Goal: Check status: Check status

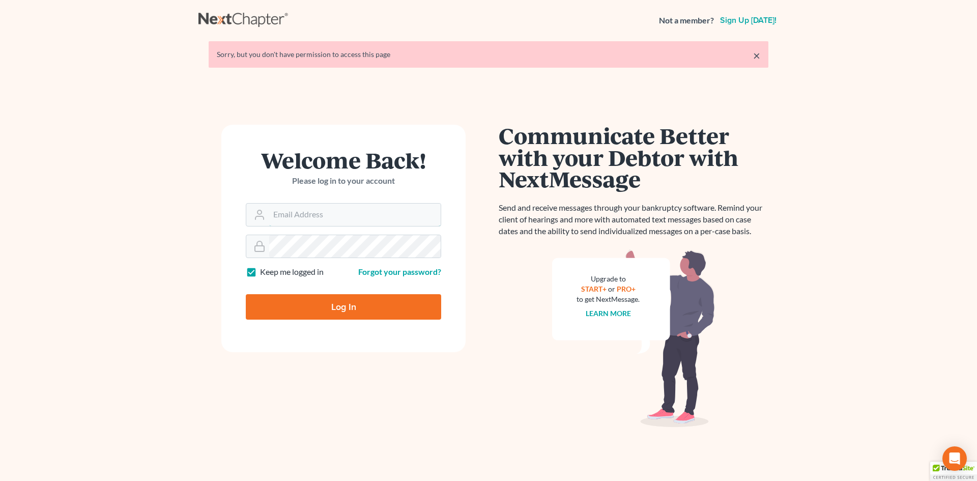
type input "[EMAIL_ADDRESS][DOMAIN_NAME]"
click at [326, 304] on input "Log In" at bounding box center [343, 306] width 195 height 25
type input "Thinking..."
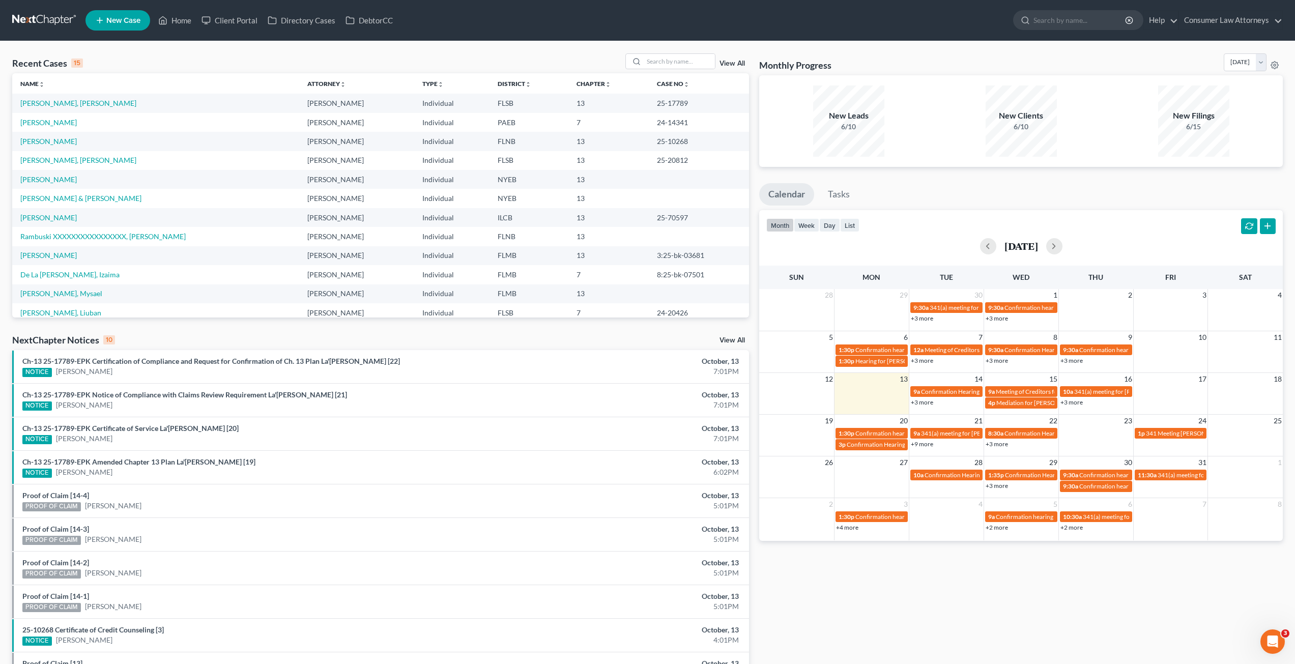
click at [976, 445] on link "+3 more" at bounding box center [996, 444] width 22 height 8
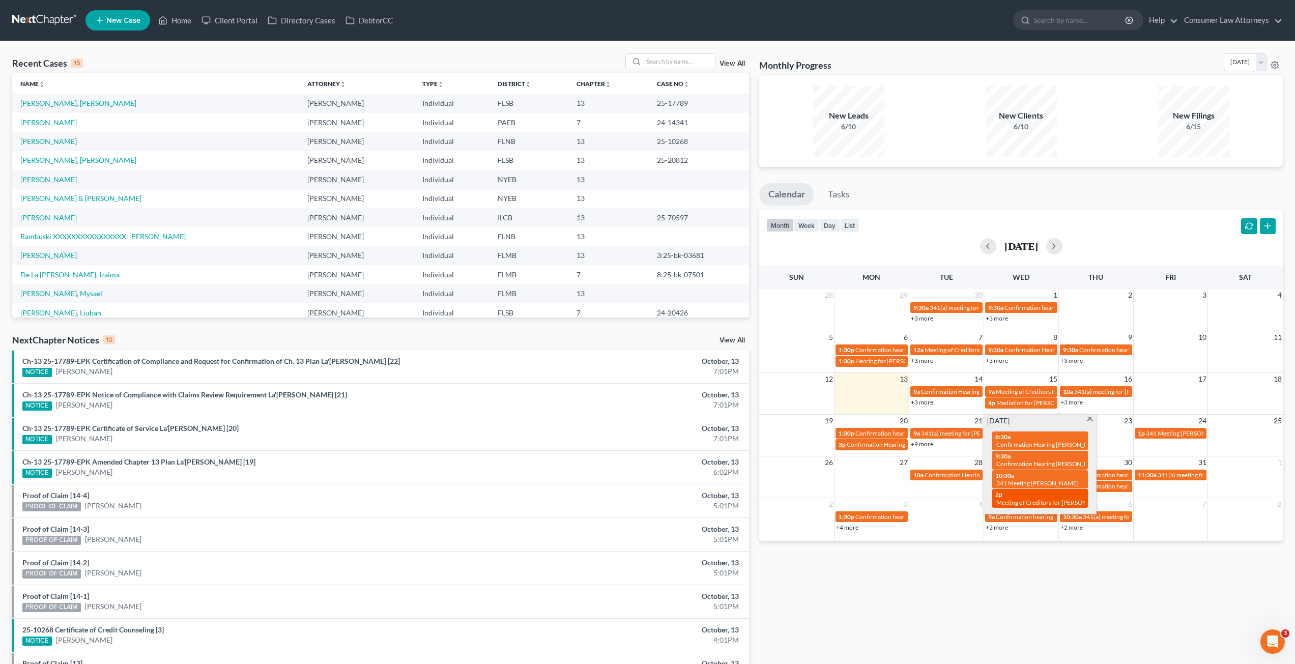
click at [976, 480] on div "2p Meeting of Creditors for William Hall III" at bounding box center [1040, 498] width 90 height 16
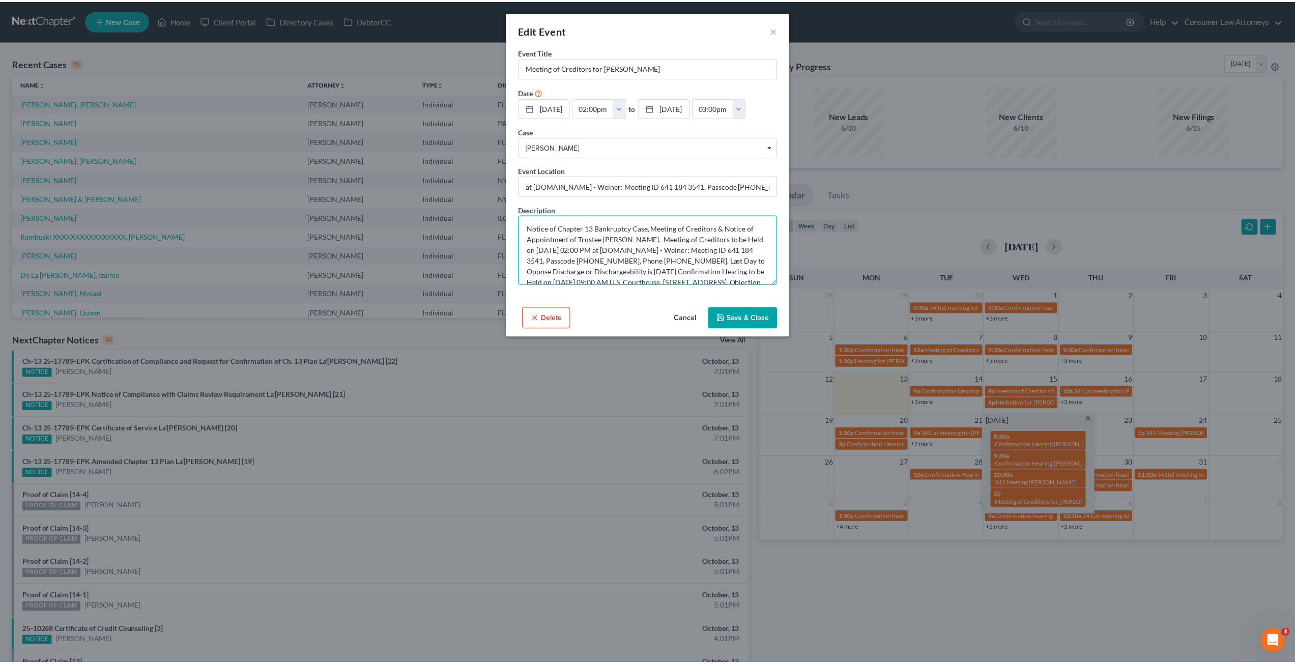
scroll to position [32, 0]
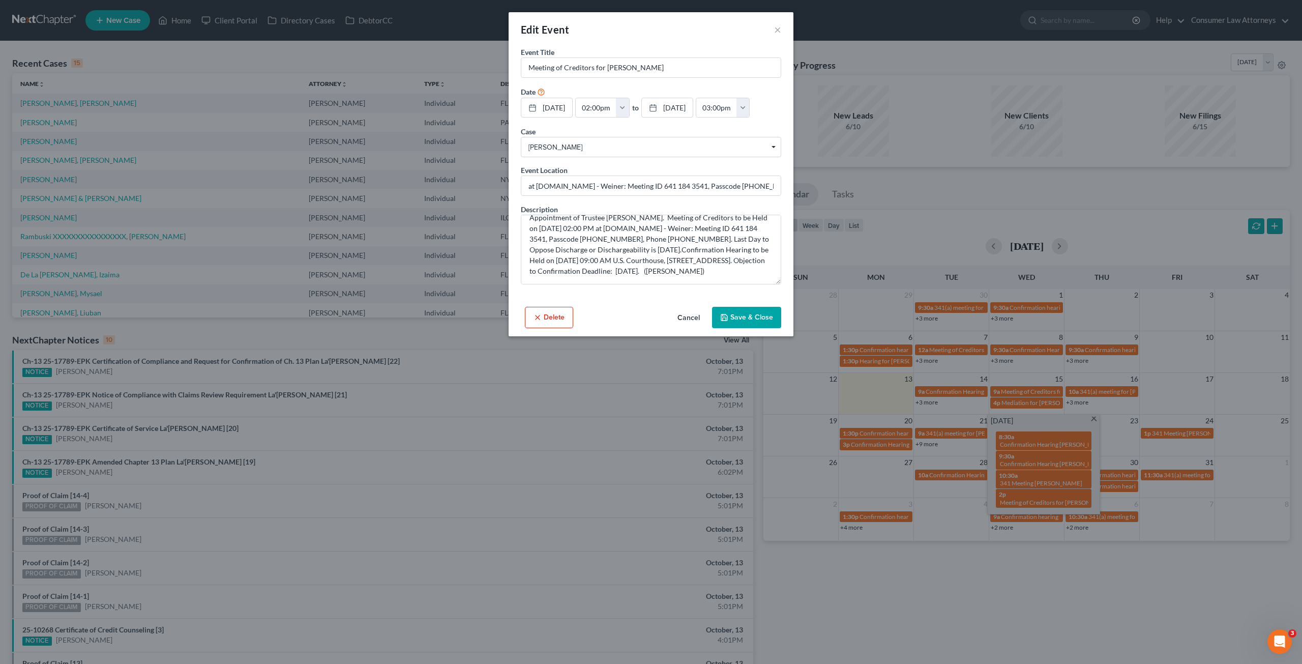
click at [694, 328] on button "Cancel" at bounding box center [688, 318] width 39 height 20
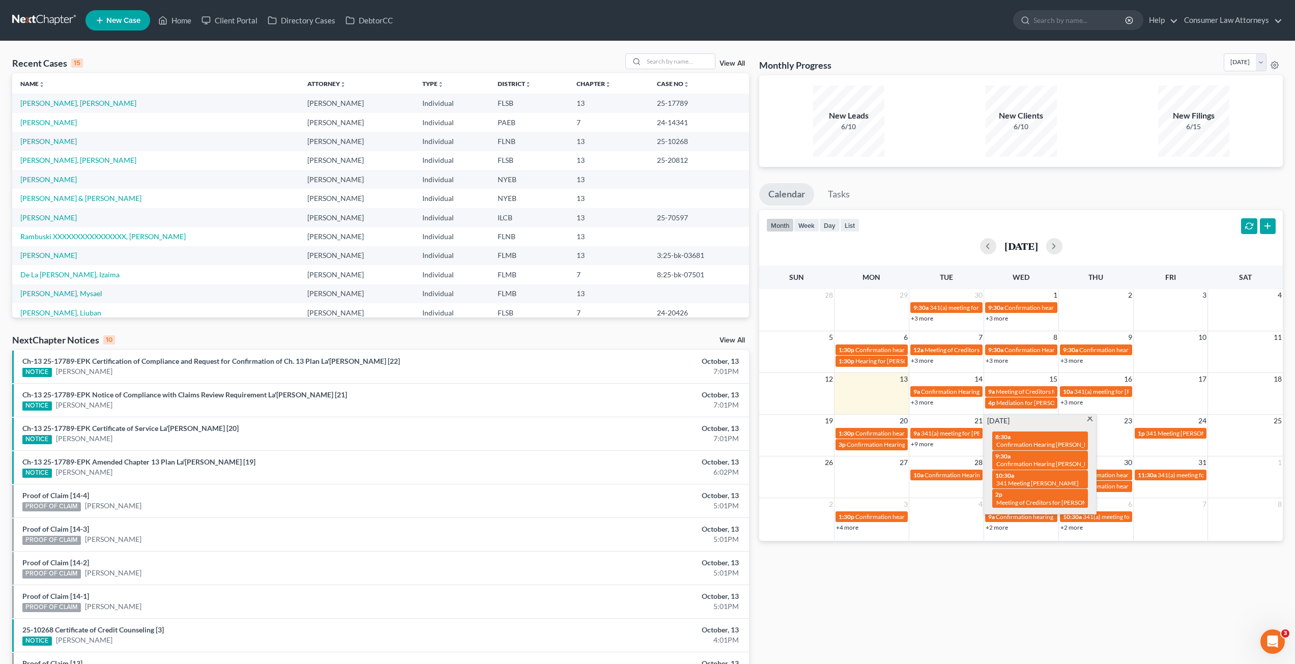
click at [883, 480] on div "Monthly Progress Bankruptcy Bankruptcy October 2025 September 2025 August 2025 …" at bounding box center [1021, 377] width 534 height 648
